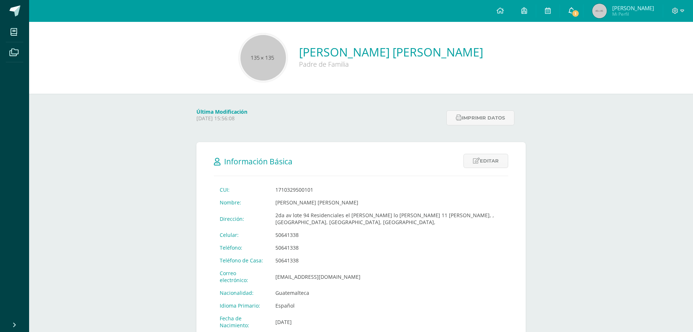
click at [576, 12] on span "1" at bounding box center [576, 13] width 8 height 8
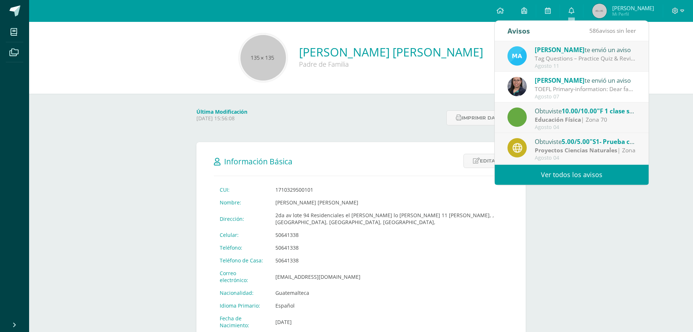
click at [566, 115] on strong "Educación Física" at bounding box center [558, 119] width 46 height 8
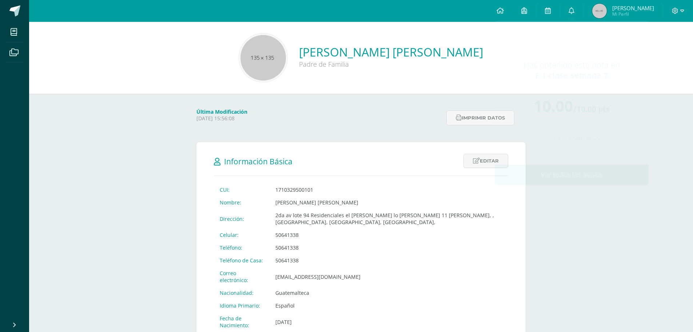
click at [389, 94] on div "Última Modificación [DATE] 15:56:08 Imprimir datos" at bounding box center [361, 111] width 358 height 34
click at [569, 7] on icon at bounding box center [572, 10] width 6 height 7
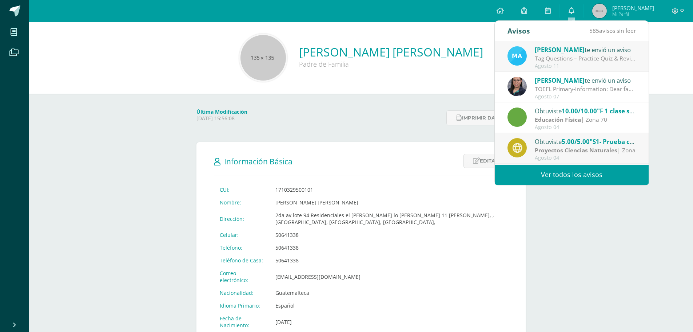
click at [565, 50] on span "[PERSON_NAME]" at bounding box center [560, 49] width 50 height 8
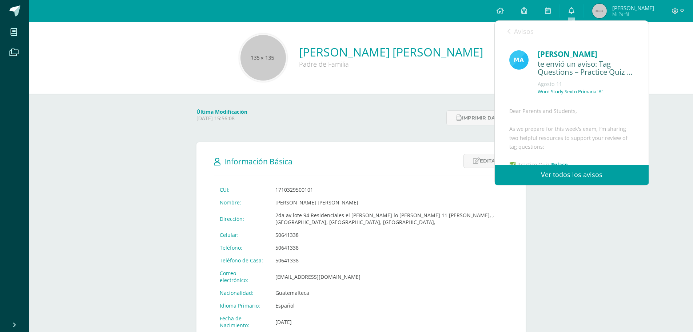
click at [495, 50] on div "[PERSON_NAME] te envió un aviso Tag Questions – Practice Quiz & Review Video: D…" at bounding box center [418, 56] width 154 height 31
drag, startPoint x: 595, startPoint y: 126, endPoint x: 601, endPoint y: 110, distance: 17.5
click at [601, 110] on div "Dear Parents and Students, As we prepare for this week’s exam, I’m sharing two …" at bounding box center [571, 205] width 125 height 196
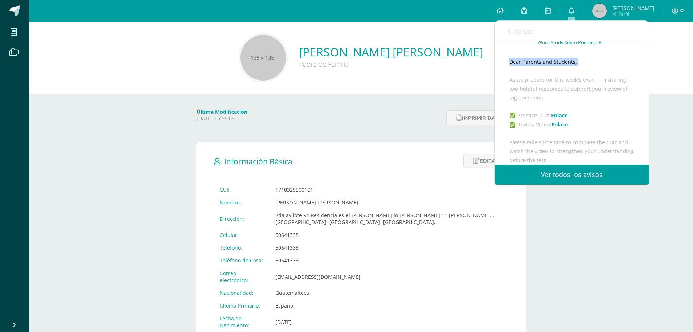
scroll to position [92, 0]
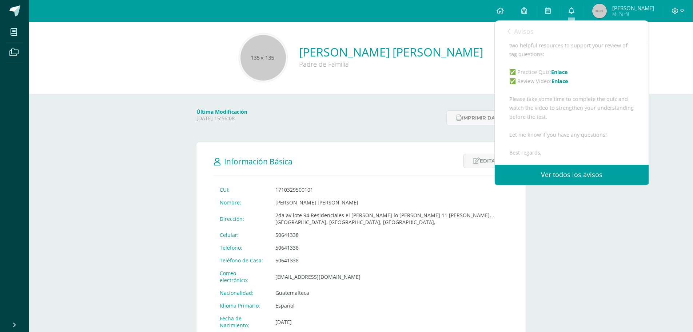
click at [561, 84] on link "Enlace" at bounding box center [560, 81] width 17 height 7
click at [556, 75] on link "Enlace" at bounding box center [559, 71] width 17 height 7
click at [561, 75] on link "Enlace" at bounding box center [559, 71] width 17 height 7
click at [558, 75] on link "Enlace" at bounding box center [559, 71] width 17 height 7
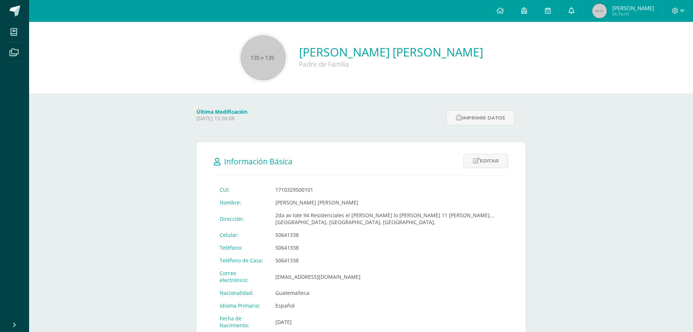
click at [568, 13] on link at bounding box center [571, 11] width 23 height 22
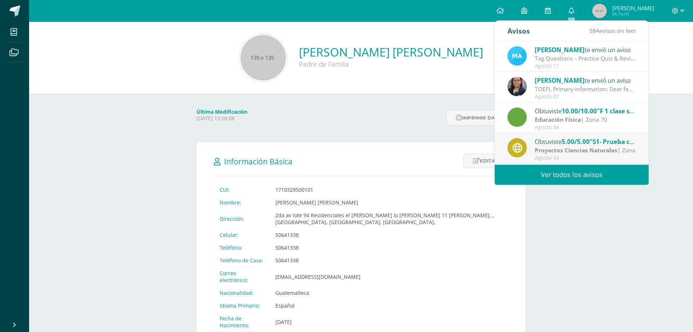
click at [547, 57] on div "Tag Questions – Practice Quiz & Review Video: Dear Parents and Students, As we …" at bounding box center [585, 58] width 101 height 8
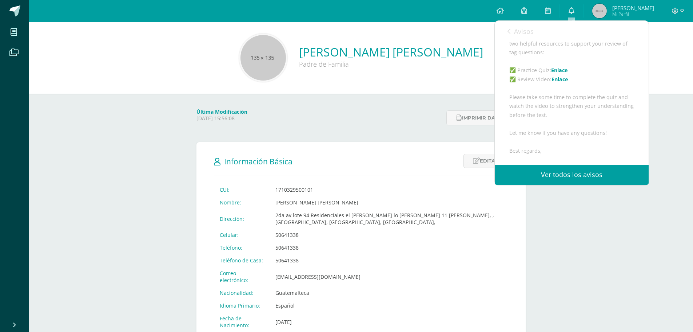
scroll to position [109, 0]
click at [565, 59] on link "Enlace" at bounding box center [559, 55] width 17 height 7
click at [567, 59] on link "Enlace" at bounding box center [559, 55] width 17 height 7
